Goal: Information Seeking & Learning: Learn about a topic

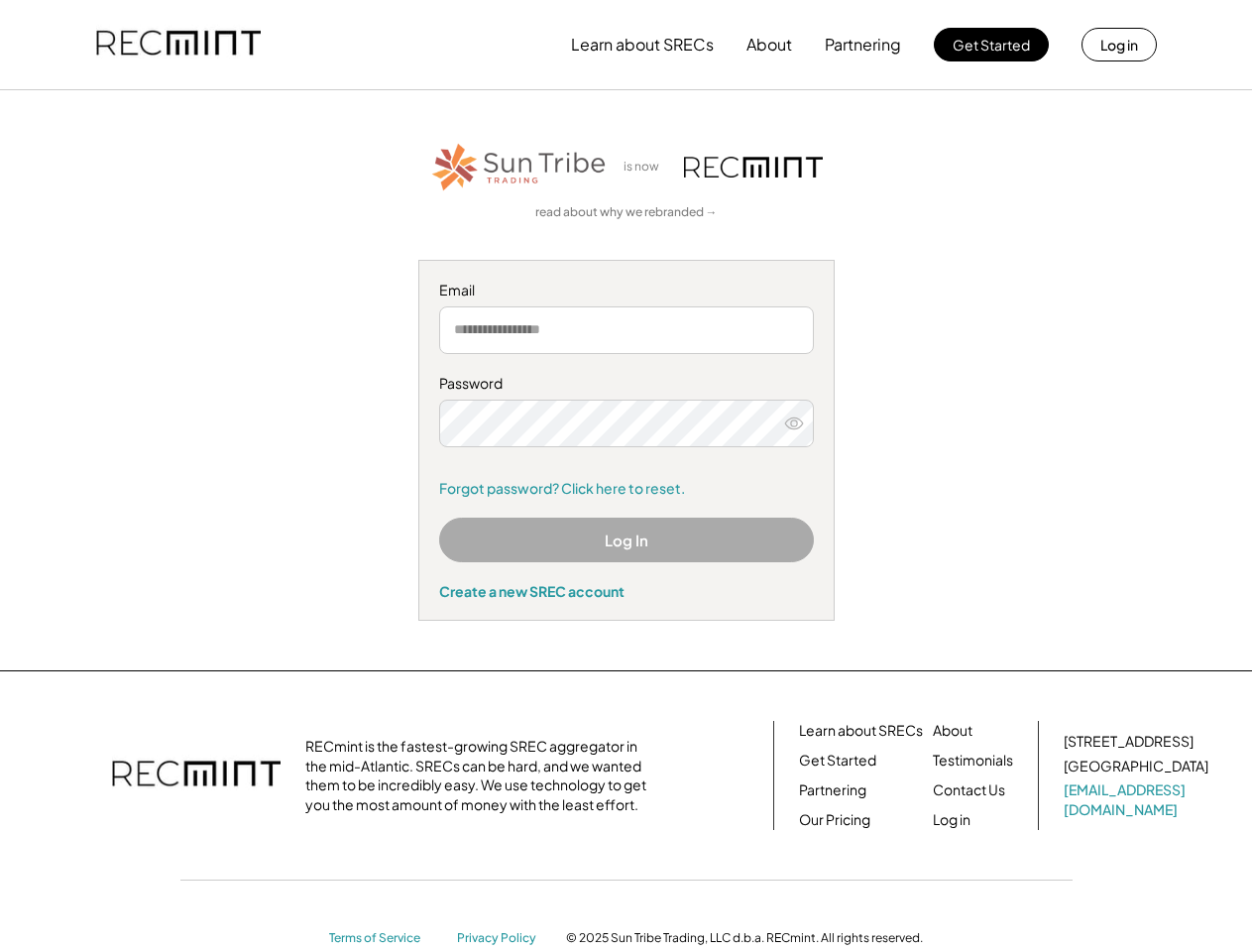
click at [626, 476] on div "Password Forgot password? Click here to reset." at bounding box center [626, 435] width 375 height 124
click at [626, 45] on button "Learn about SRECs" at bounding box center [643, 45] width 143 height 40
click at [627, 45] on button "Learn about SRECs" at bounding box center [643, 45] width 143 height 40
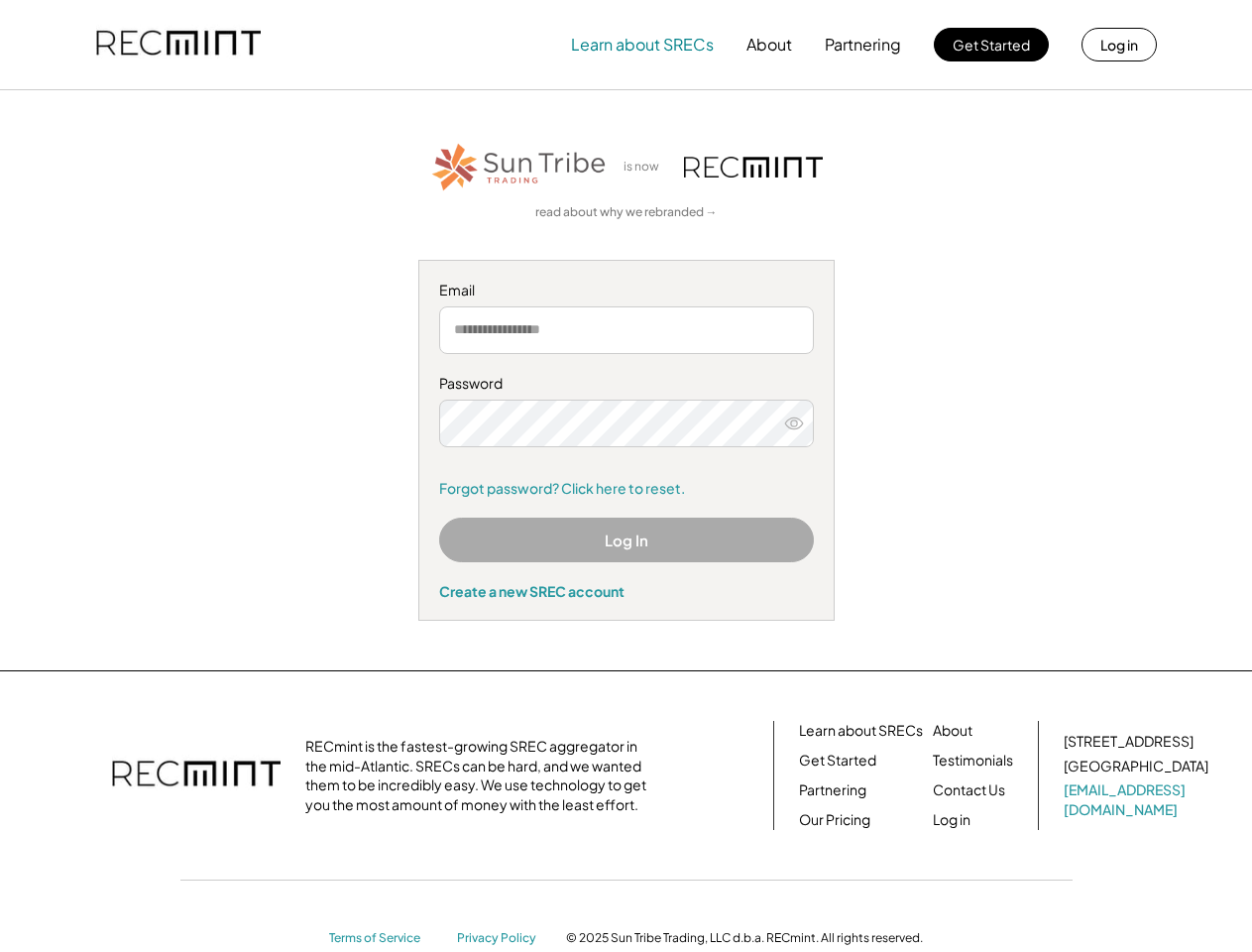
click at [179, 45] on img at bounding box center [179, 45] width 165 height 68
click at [863, 45] on button "Partnering" at bounding box center [862, 45] width 77 height 40
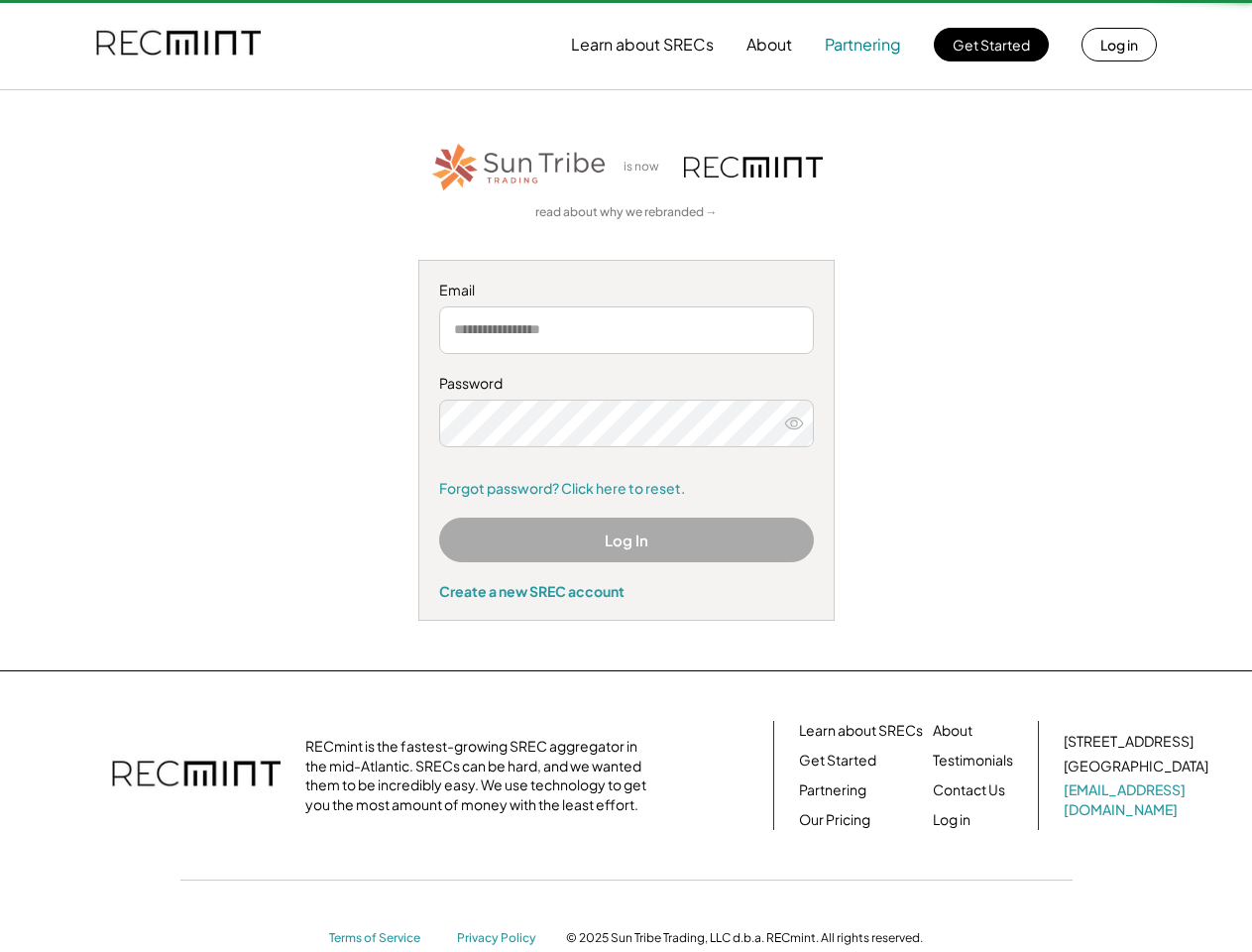
click at [863, 45] on button "Partnering" at bounding box center [862, 45] width 77 height 40
click at [643, 45] on button "Learn about SRECs" at bounding box center [643, 45] width 143 height 40
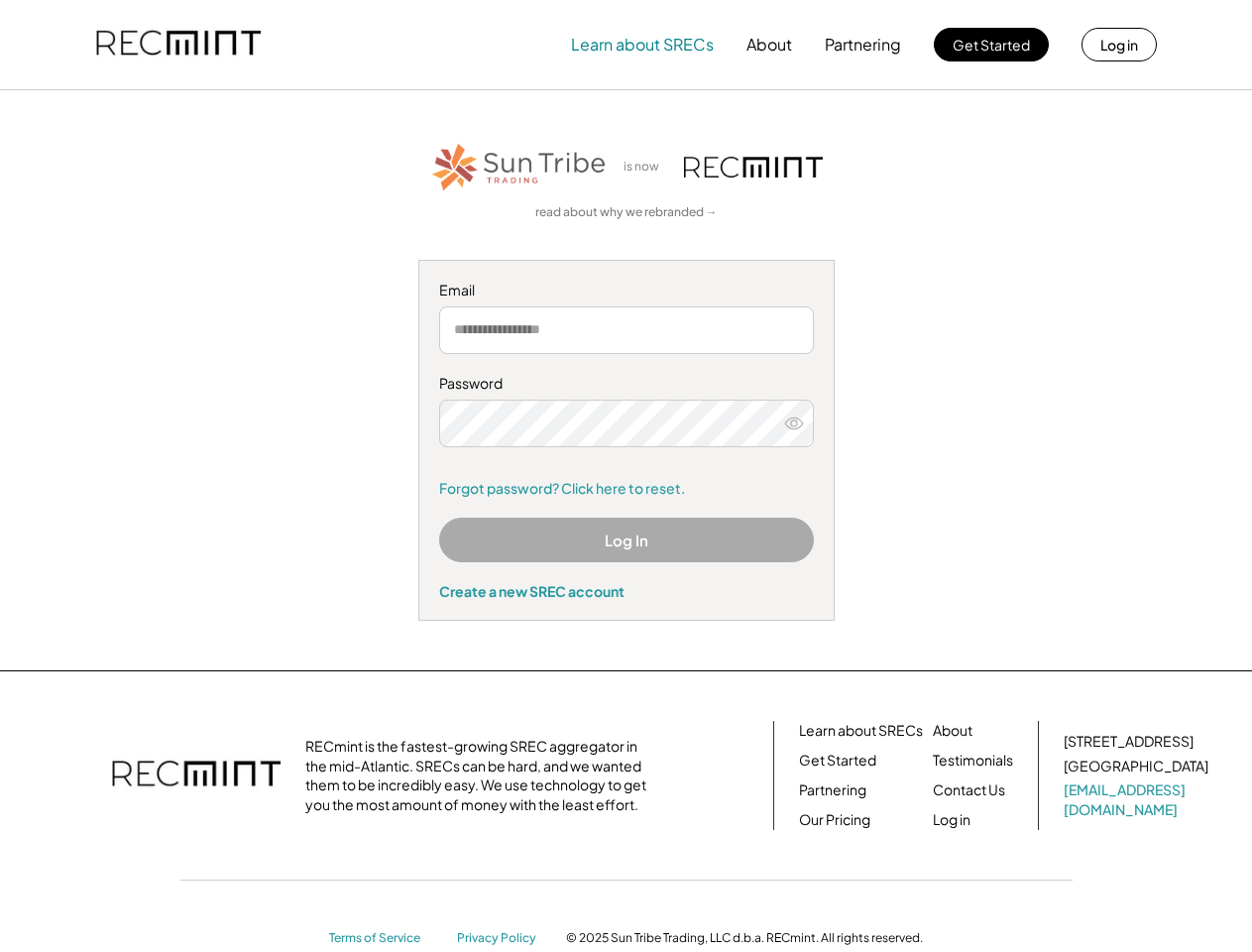
click at [769, 45] on button "About" at bounding box center [769, 45] width 46 height 40
